Goal: Task Accomplishment & Management: Manage account settings

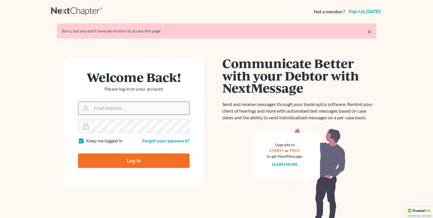
click at [105, 114] on input "Email Address" at bounding box center [140, 108] width 98 height 13
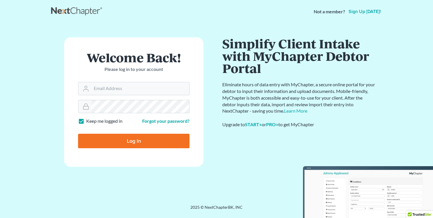
type input "[PERSON_NAME][EMAIL_ADDRESS][DOMAIN_NAME]"
click at [127, 141] on input "Log In" at bounding box center [133, 141] width 111 height 14
type input "Thinking..."
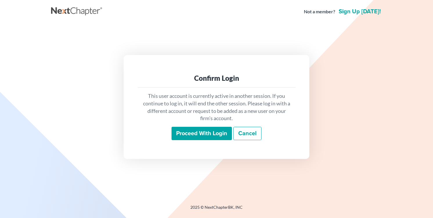
click at [188, 129] on input "Proceed with login" at bounding box center [201, 133] width 60 height 13
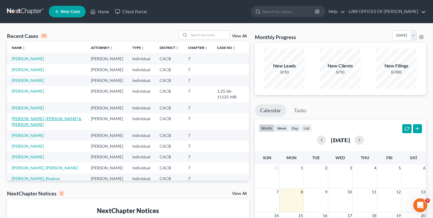
click at [30, 127] on link "Pineda Morales, Pedro & Salguero, Liliana" at bounding box center [47, 121] width 70 height 11
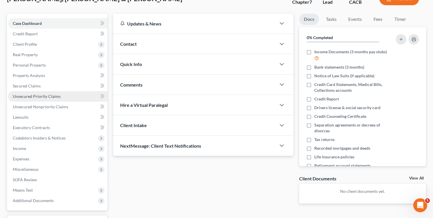
scroll to position [50, 0]
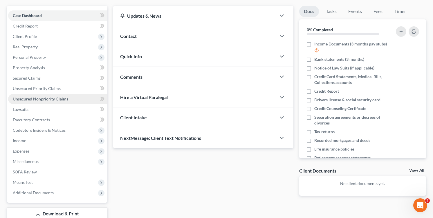
click at [39, 102] on link "Unsecured Nonpriority Claims" at bounding box center [57, 99] width 99 height 10
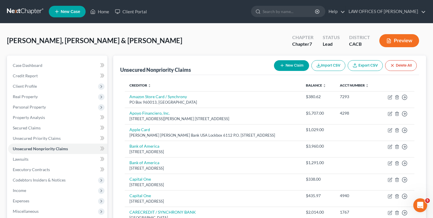
click at [72, 48] on div "Pineda Morales, Pedro & Salguero, Liliana Upgraded Chapter Chapter 7 Status Lea…" at bounding box center [216, 42] width 419 height 25
click at [30, 84] on span "Client Profile" at bounding box center [25, 86] width 24 height 5
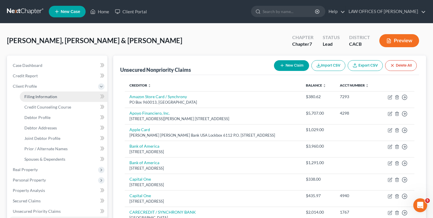
click at [30, 97] on span "Filing Information" at bounding box center [40, 96] width 33 height 5
select select "1"
select select "0"
select select "4"
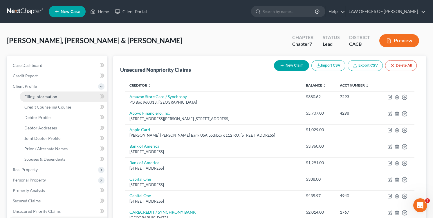
select select "0"
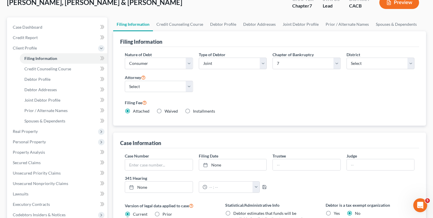
scroll to position [37, 0]
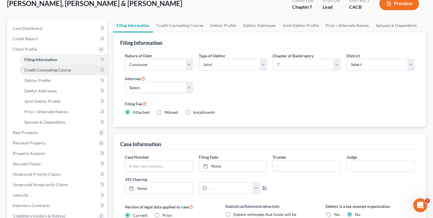
click at [37, 72] on span "Credit Counseling Course" at bounding box center [47, 70] width 47 height 5
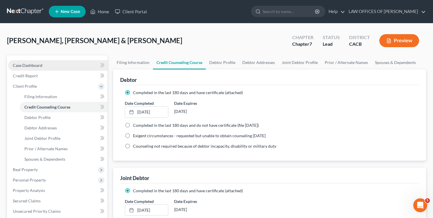
click at [29, 66] on span "Case Dashboard" at bounding box center [28, 65] width 30 height 5
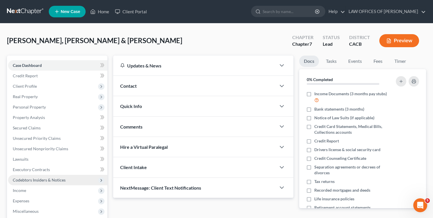
click at [31, 182] on span "Codebtors Insiders & Notices" at bounding box center [39, 180] width 53 height 5
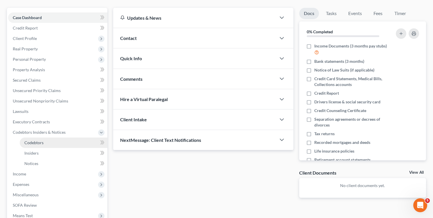
scroll to position [79, 0]
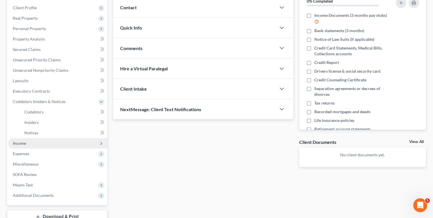
click at [39, 145] on span "Income" at bounding box center [57, 143] width 99 height 10
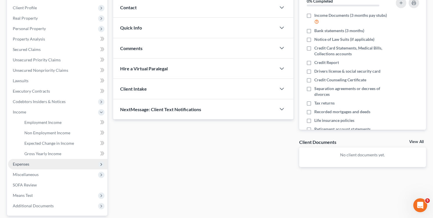
click at [37, 164] on span "Expenses" at bounding box center [57, 164] width 99 height 10
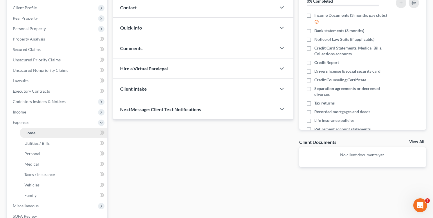
click at [44, 135] on link "Home" at bounding box center [64, 133] width 88 height 10
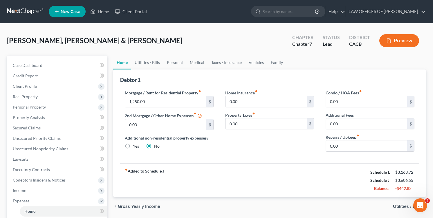
click at [69, 35] on div "Pineda Morales, Pedro & Salguero, Liliana Upgraded Chapter Chapter 7 Status Lea…" at bounding box center [216, 42] width 419 height 25
click at [22, 12] on link at bounding box center [25, 11] width 37 height 10
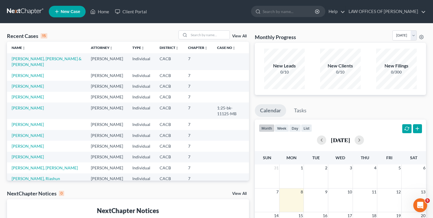
click at [31, 187] on div "Recent Cases 15 View All Name unfold_more expand_more expand_less Attorney unfo…" at bounding box center [128, 173] width 248 height 287
click at [26, 59] on link "Pineda Morales, Pedro & Salguero, Liliana" at bounding box center [47, 61] width 70 height 11
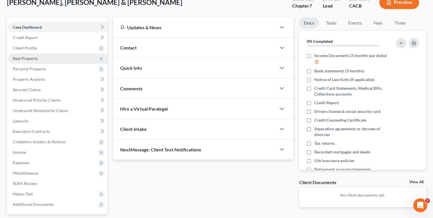
scroll to position [38, 0]
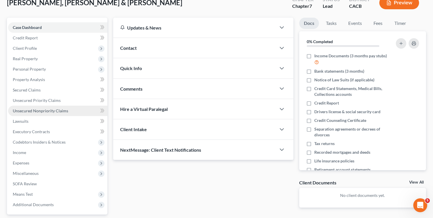
click at [39, 113] on span "Unsecured Nonpriority Claims" at bounding box center [40, 110] width 55 height 5
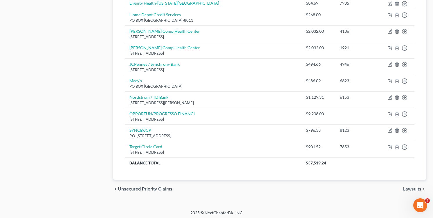
scroll to position [290, 0]
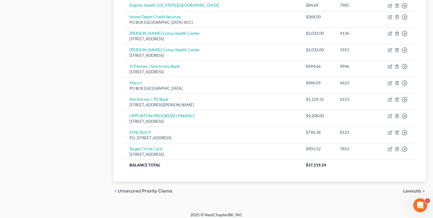
click at [211, 194] on div "chevron_left Unsecured Priority Claims Lawsuits chevron_right" at bounding box center [269, 191] width 313 height 19
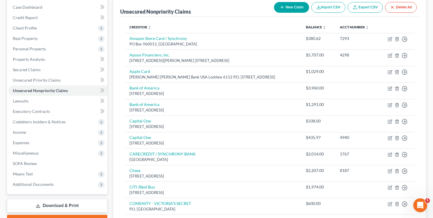
scroll to position [0, 0]
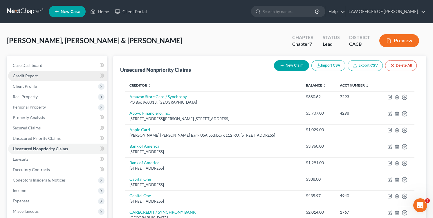
click at [23, 77] on span "Credit Report" at bounding box center [25, 75] width 25 height 5
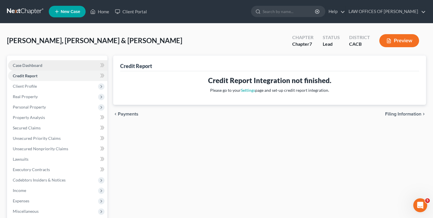
click at [23, 66] on span "Case Dashboard" at bounding box center [28, 65] width 30 height 5
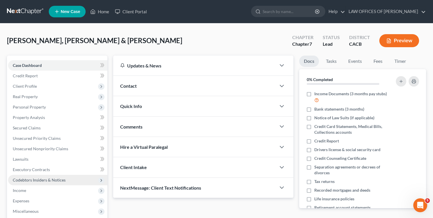
click at [28, 178] on span "Codebtors Insiders & Notices" at bounding box center [39, 180] width 53 height 5
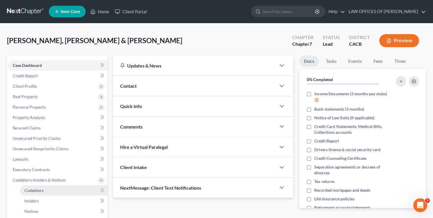
click at [34, 189] on span "Codebtors" at bounding box center [33, 190] width 19 height 5
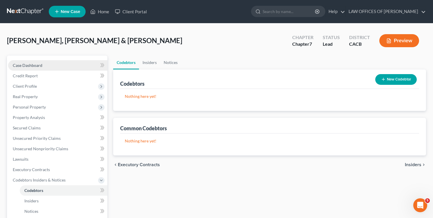
click at [52, 68] on link "Case Dashboard" at bounding box center [57, 65] width 99 height 10
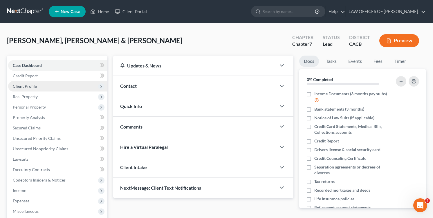
click at [25, 84] on span "Client Profile" at bounding box center [25, 86] width 24 height 5
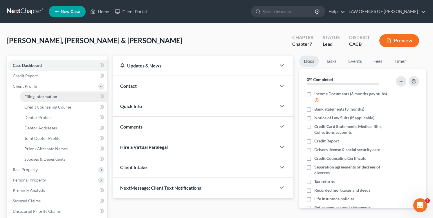
click at [24, 97] on link "Filing Information" at bounding box center [64, 97] width 88 height 10
select select "1"
select select "0"
select select "4"
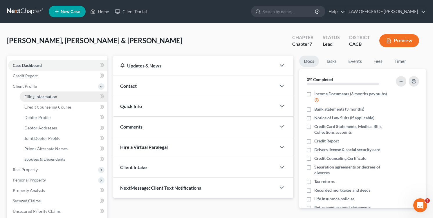
select select "0"
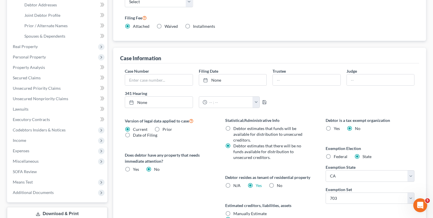
scroll to position [7, 0]
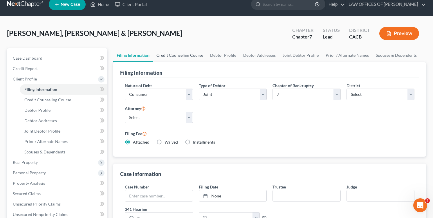
click at [184, 54] on link "Credit Counseling Course" at bounding box center [180, 55] width 54 height 14
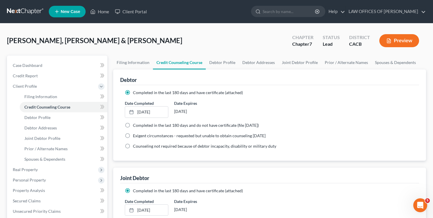
click at [175, 34] on div "Pineda Morales, Pedro & Salguero, Liliana Upgraded Chapter Chapter 7 Status Lea…" at bounding box center [216, 42] width 419 height 25
click at [31, 8] on link at bounding box center [25, 11] width 37 height 10
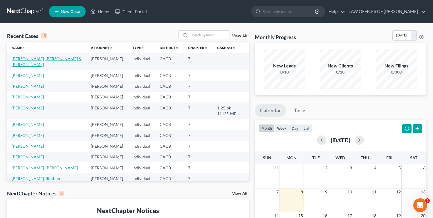
click at [39, 58] on link "[PERSON_NAME], [PERSON_NAME] & [PERSON_NAME]" at bounding box center [47, 61] width 70 height 11
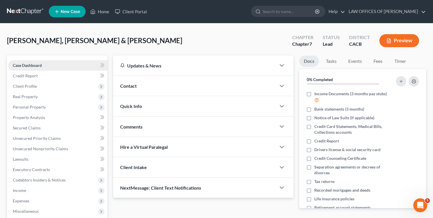
click at [26, 66] on span "Case Dashboard" at bounding box center [27, 65] width 29 height 5
click at [26, 11] on link at bounding box center [25, 11] width 37 height 10
